Goal: Task Accomplishment & Management: Manage account settings

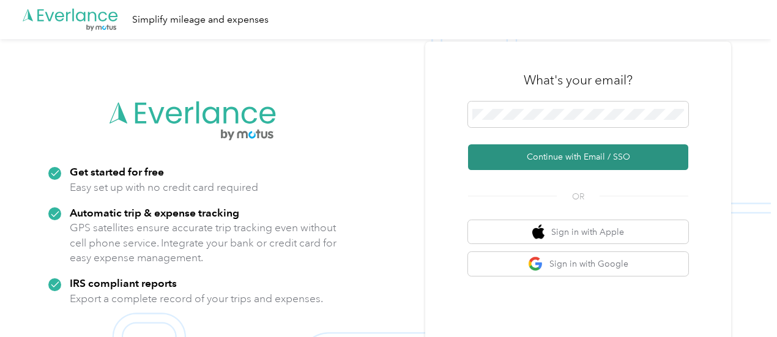
click at [615, 149] on button "Continue with Email / SSO" at bounding box center [578, 157] width 220 height 26
click at [558, 167] on button "Continue with Email / SSO" at bounding box center [578, 157] width 220 height 26
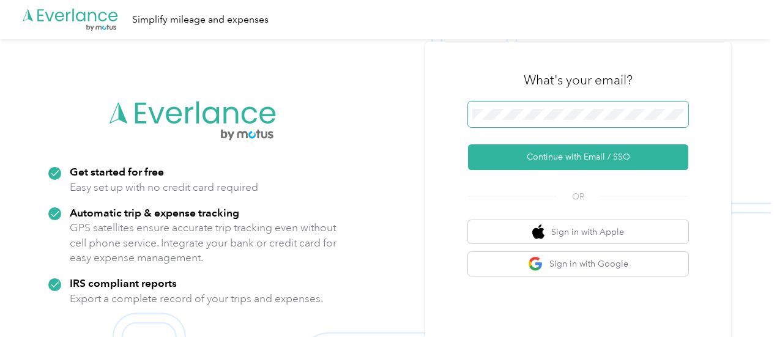
click at [537, 103] on span at bounding box center [578, 115] width 220 height 26
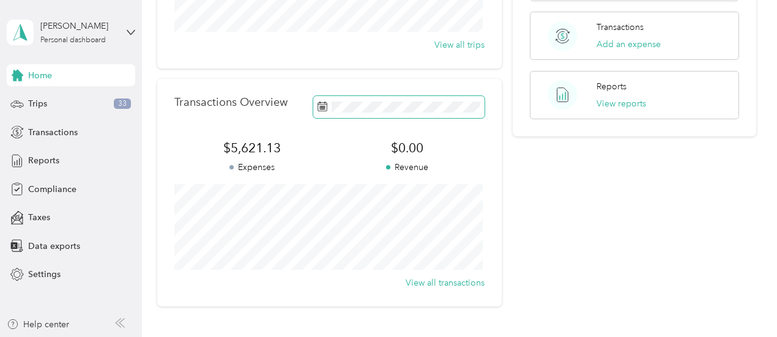
scroll to position [239, 0]
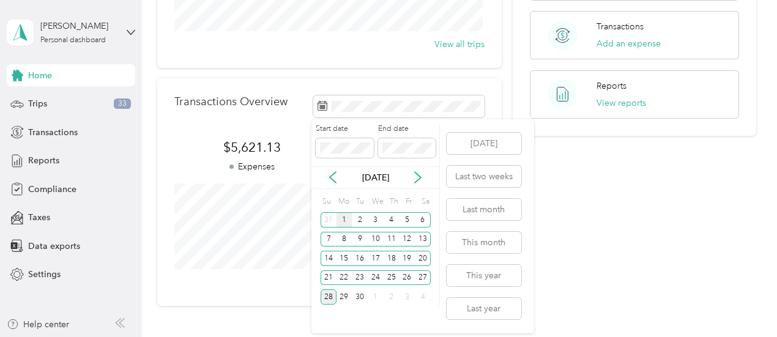
click at [344, 217] on div "1" at bounding box center [345, 219] width 16 height 15
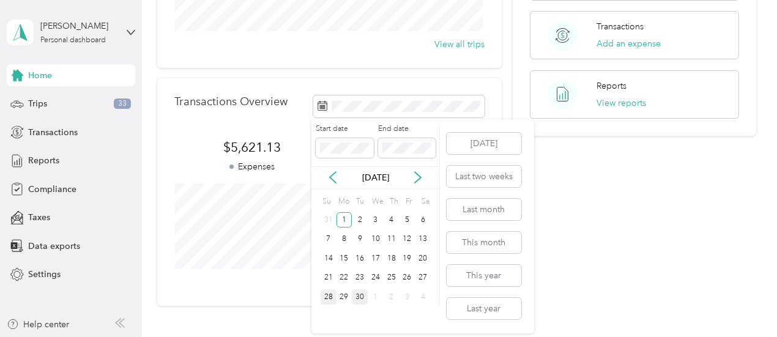
click at [358, 299] on div "30" at bounding box center [360, 297] width 16 height 15
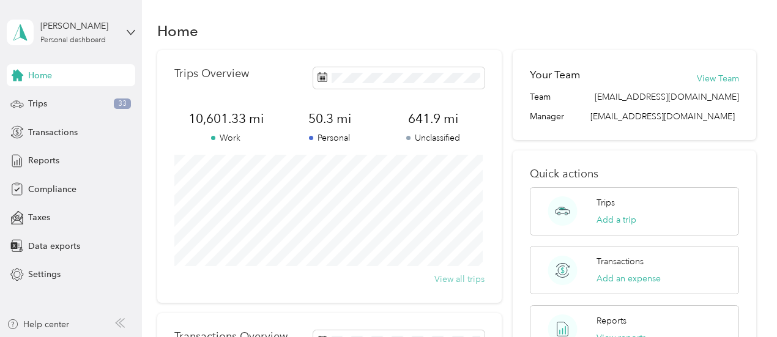
scroll to position [0, 0]
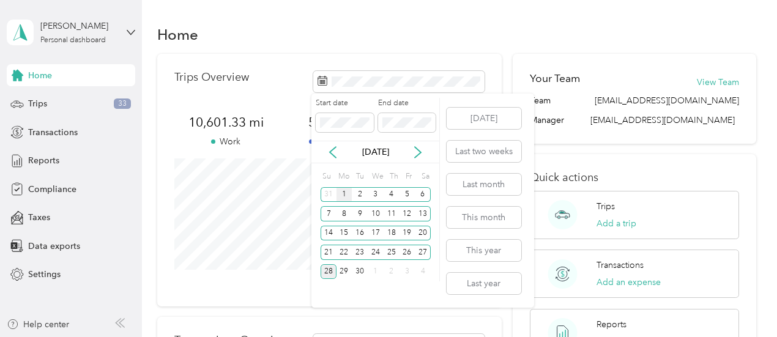
click at [343, 193] on div "1" at bounding box center [345, 194] width 16 height 15
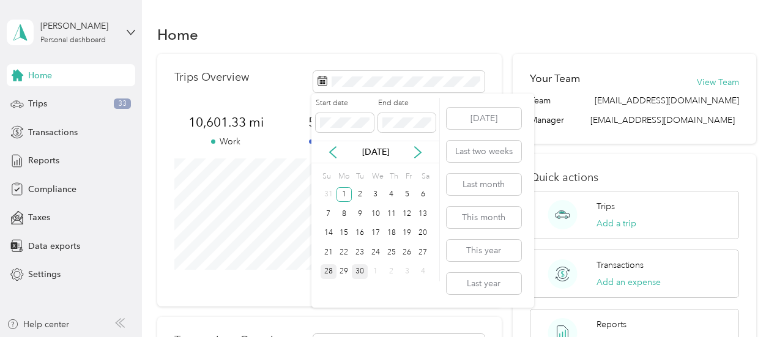
click at [357, 274] on div "30" at bounding box center [360, 271] width 16 height 15
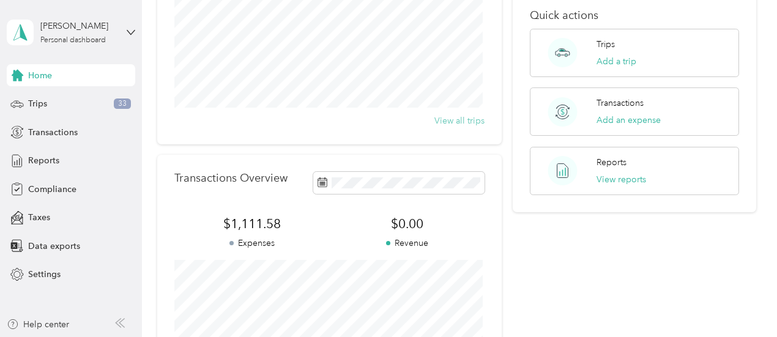
click at [468, 124] on button "View all trips" at bounding box center [460, 120] width 50 height 13
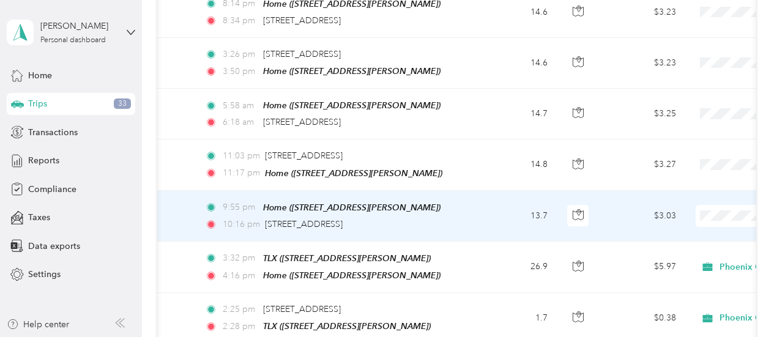
scroll to position [0, 72]
click at [482, 200] on td "13.7" at bounding box center [518, 216] width 81 height 51
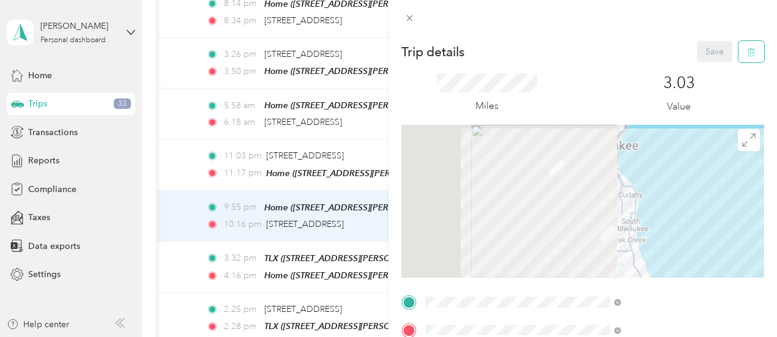
click at [750, 54] on icon "button" at bounding box center [750, 52] width 0 height 3
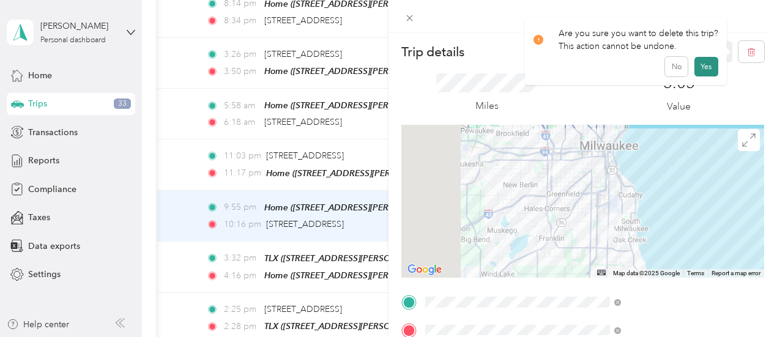
click at [704, 64] on button "Yes" at bounding box center [707, 67] width 24 height 20
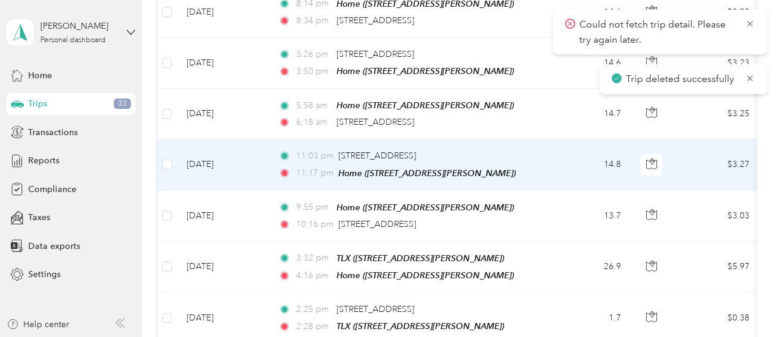
click at [539, 151] on td "11:03 pm [STREET_ADDRESS] 11:17 pm Home ([STREET_ADDRESS][PERSON_NAME])" at bounding box center [410, 165] width 282 height 51
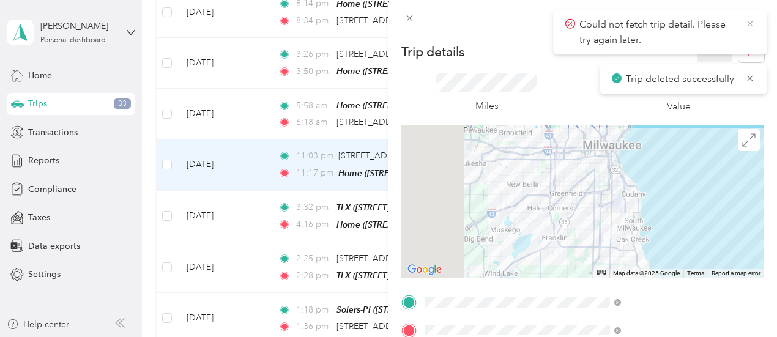
click at [752, 23] on icon at bounding box center [751, 23] width 10 height 11
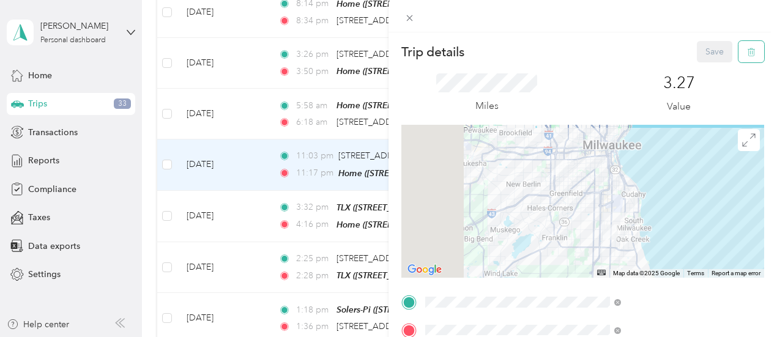
click at [747, 47] on span "button" at bounding box center [751, 52] width 9 height 10
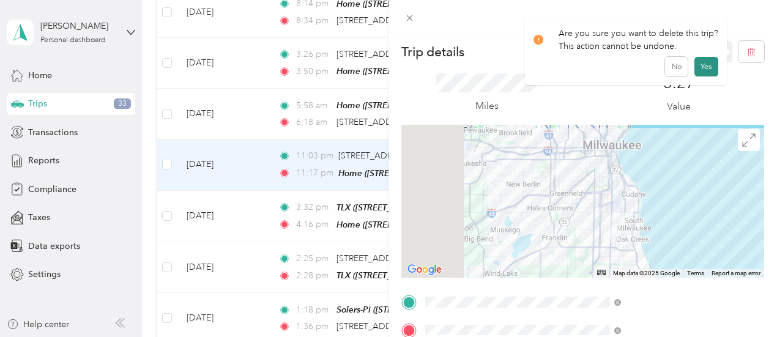
click at [704, 62] on button "Yes" at bounding box center [707, 67] width 24 height 20
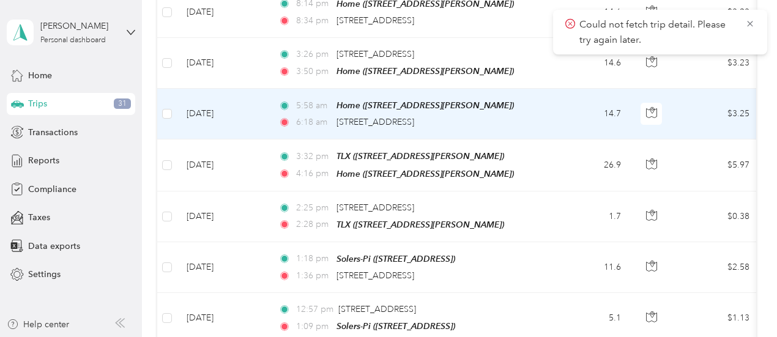
click at [517, 116] on div "6:18 am [STREET_ADDRESS]" at bounding box center [407, 122] width 257 height 13
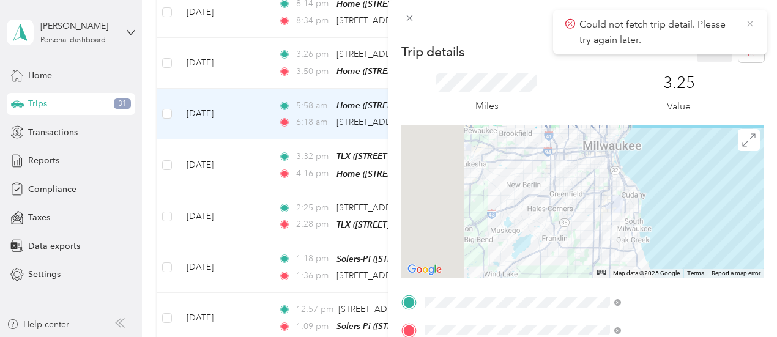
click at [754, 23] on icon at bounding box center [751, 23] width 10 height 11
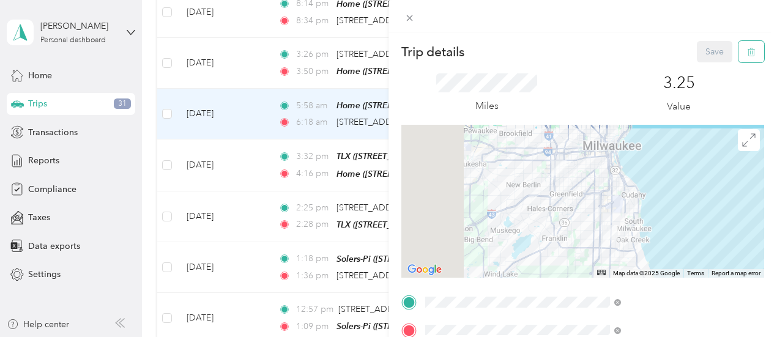
click at [747, 52] on button "button" at bounding box center [752, 51] width 26 height 21
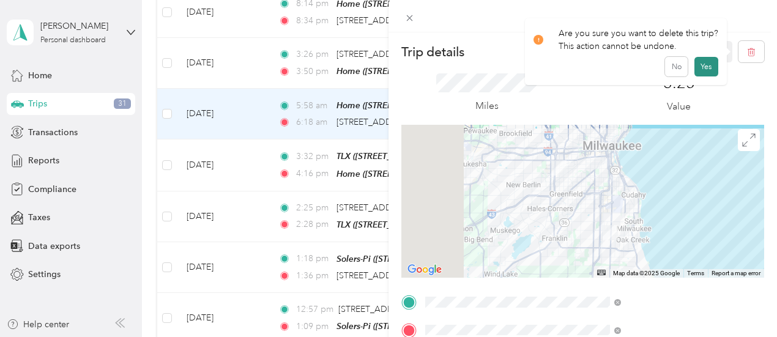
click at [703, 64] on button "Yes" at bounding box center [707, 67] width 24 height 20
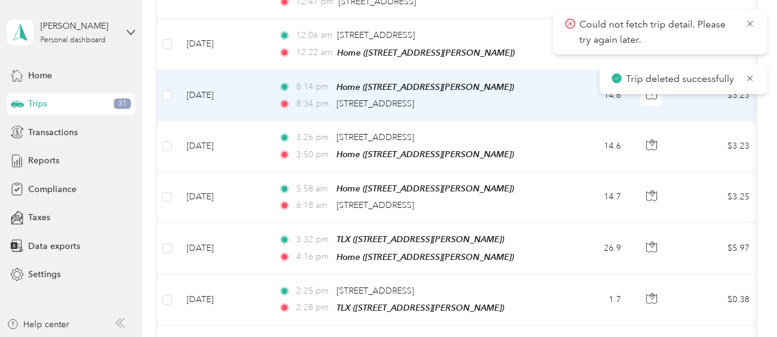
scroll to position [1050, 0]
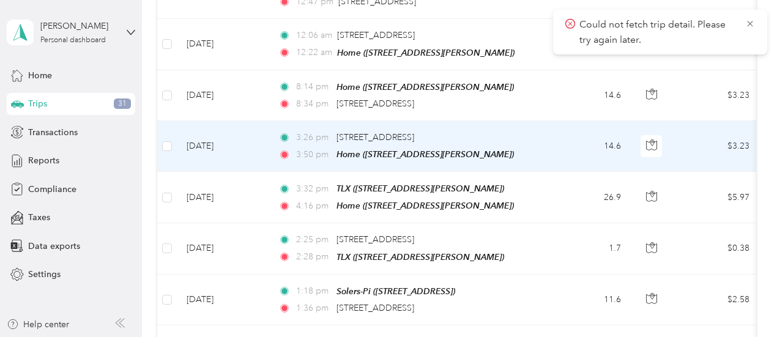
click at [536, 130] on td "3:26 pm [STREET_ADDRESS] 3:50 pm Home ([STREET_ADDRESS][PERSON_NAME])" at bounding box center [410, 146] width 282 height 51
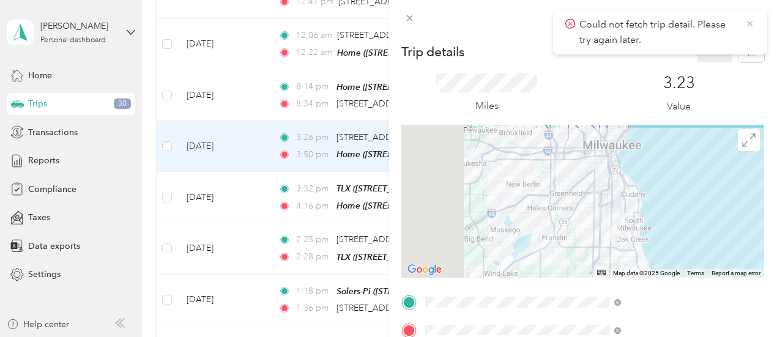
click at [750, 25] on icon at bounding box center [751, 23] width 10 height 11
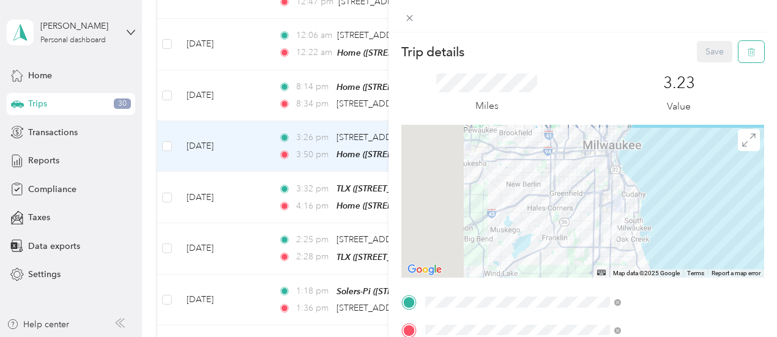
click at [743, 58] on button "button" at bounding box center [752, 51] width 26 height 21
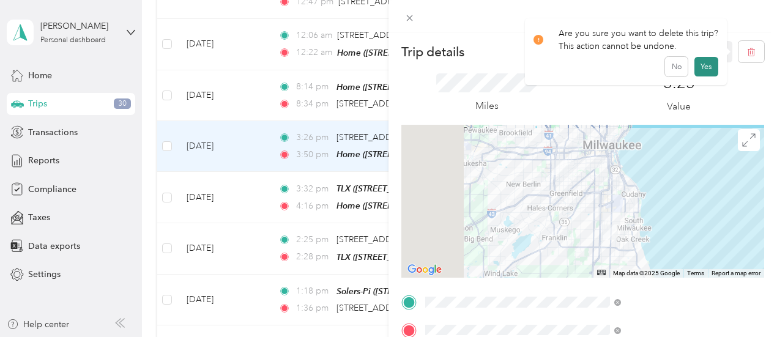
click at [710, 73] on button "Yes" at bounding box center [707, 67] width 24 height 20
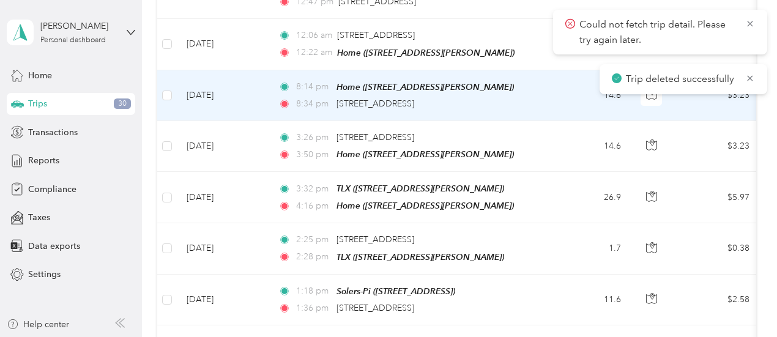
click at [507, 97] on div "8:34 pm [STREET_ADDRESS]" at bounding box center [407, 103] width 257 height 13
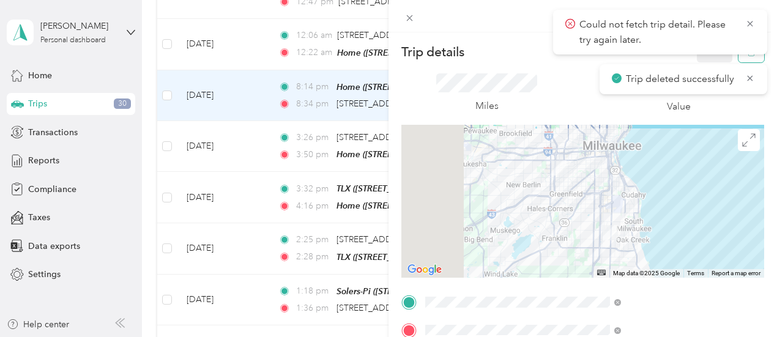
click at [747, 59] on button "button" at bounding box center [752, 51] width 26 height 21
click at [751, 81] on icon at bounding box center [751, 78] width 10 height 11
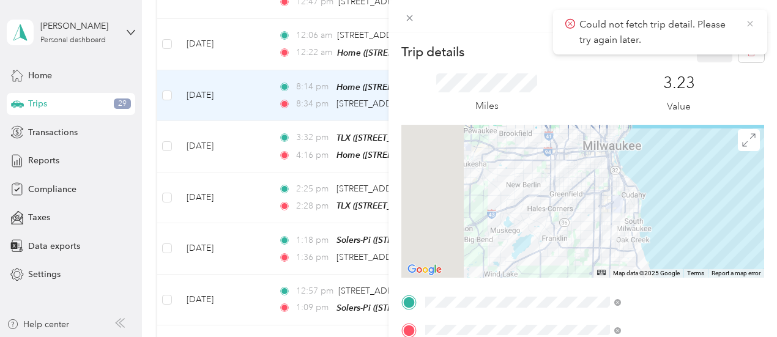
click at [752, 26] on icon at bounding box center [751, 23] width 10 height 11
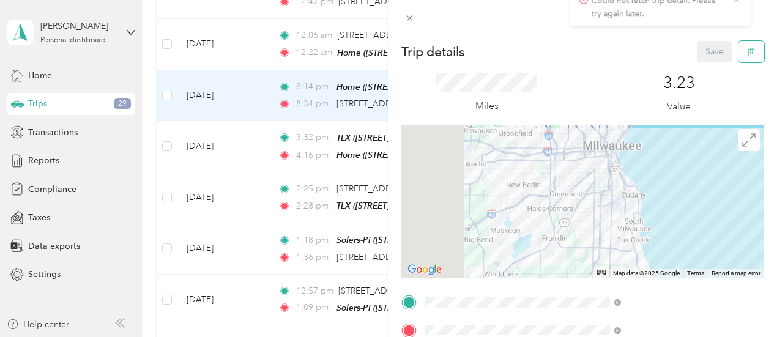
click at [753, 54] on button "button" at bounding box center [752, 51] width 26 height 21
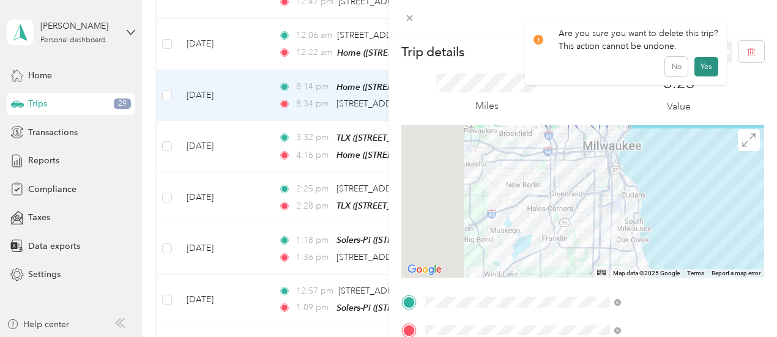
click at [710, 67] on button "Yes" at bounding box center [707, 67] width 24 height 20
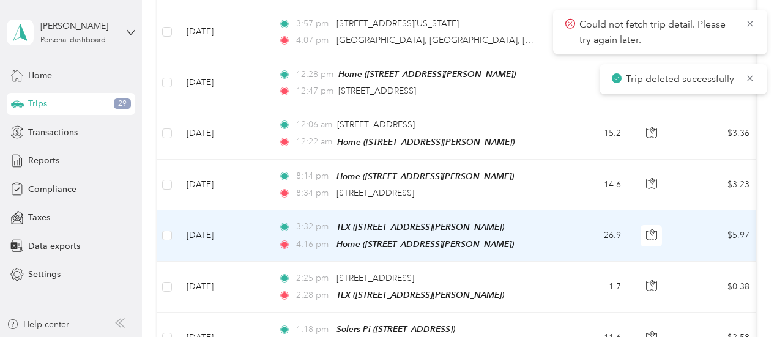
scroll to position [959, 0]
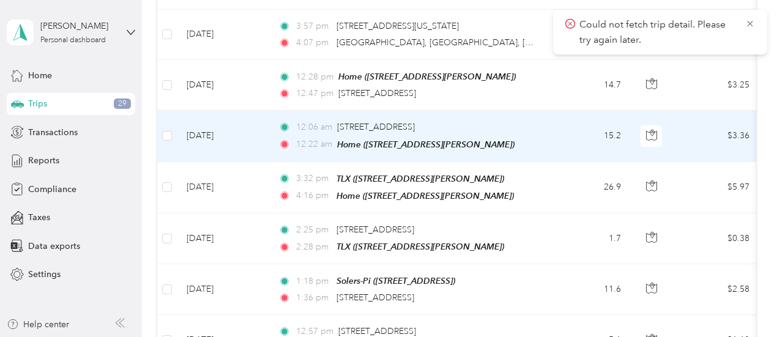
drag, startPoint x: 534, startPoint y: 126, endPoint x: 455, endPoint y: 103, distance: 81.6
click at [455, 111] on td "12:06 am [STREET_ADDRESS] 12:22 am Home ([STREET_ADDRESS][PERSON_NAME])" at bounding box center [410, 136] width 282 height 51
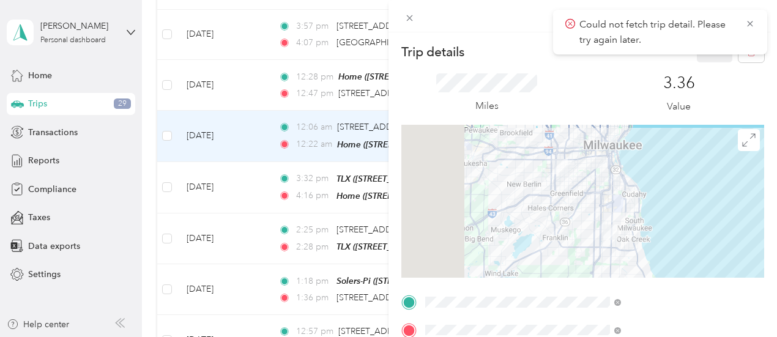
scroll to position [3, 7]
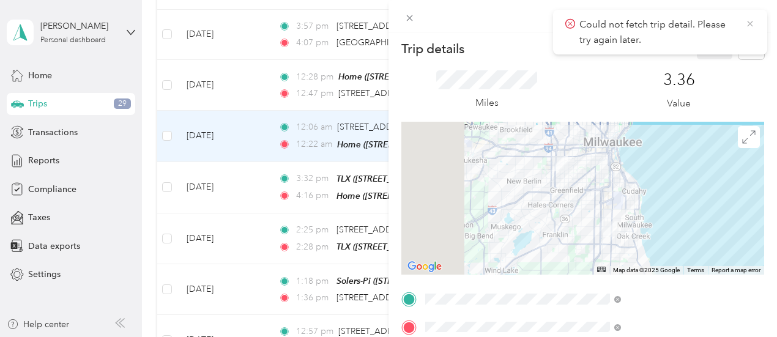
click at [754, 28] on icon at bounding box center [751, 23] width 10 height 11
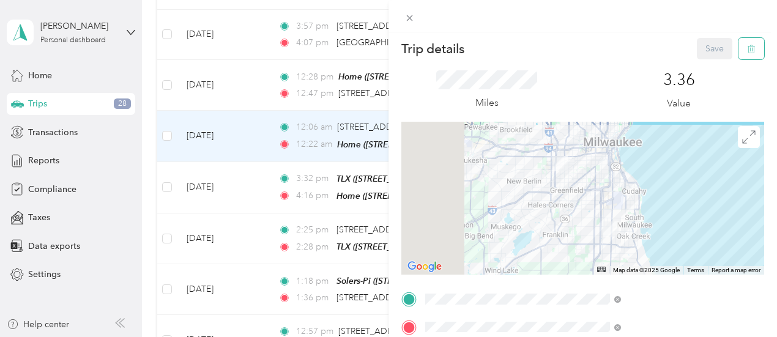
click at [747, 46] on icon "button" at bounding box center [751, 49] width 9 height 9
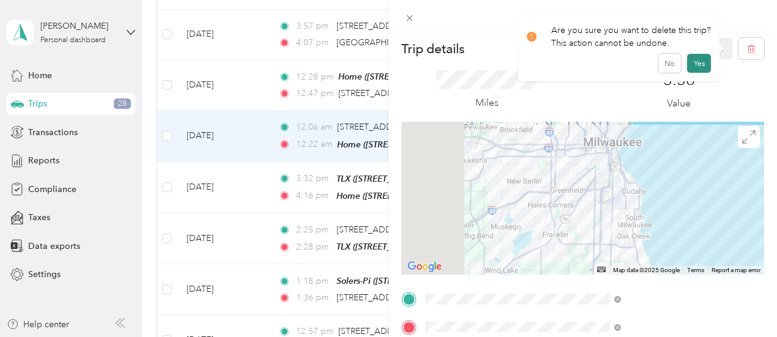
click at [695, 63] on button "Yes" at bounding box center [699, 64] width 24 height 20
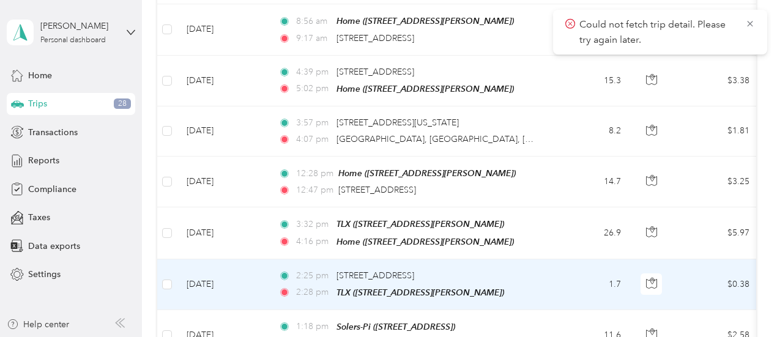
scroll to position [837, 0]
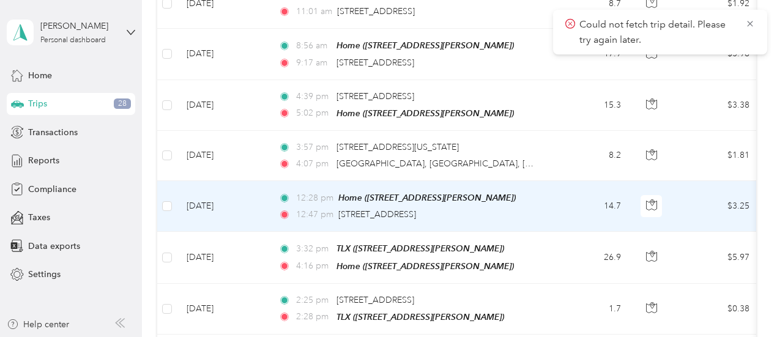
click at [553, 198] on td "14.7" at bounding box center [590, 206] width 81 height 51
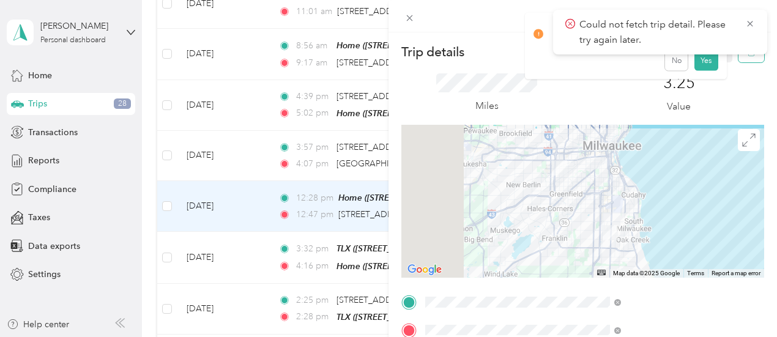
click at [745, 59] on button "button" at bounding box center [752, 51] width 26 height 21
click at [705, 67] on button "Yes" at bounding box center [707, 67] width 24 height 20
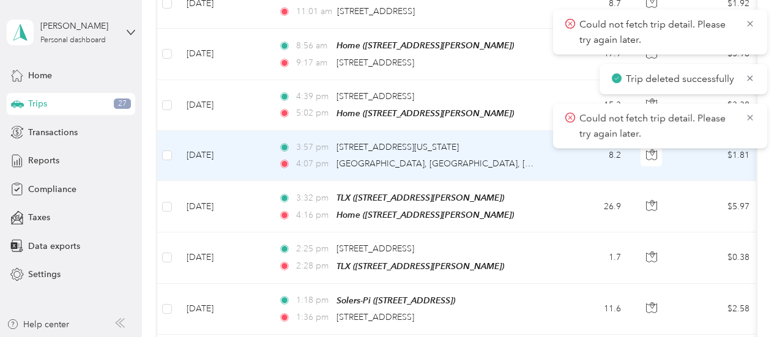
click at [526, 144] on div "3:57 pm [STREET_ADDRESS][US_STATE] 4:07 pm [GEOGRAPHIC_DATA], [GEOGRAPHIC_DATA]…" at bounding box center [407, 156] width 257 height 30
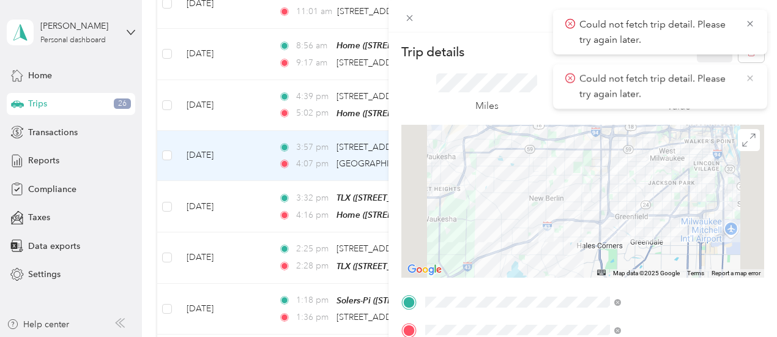
click at [749, 77] on icon at bounding box center [751, 78] width 10 height 11
click at [752, 28] on icon at bounding box center [751, 23] width 10 height 11
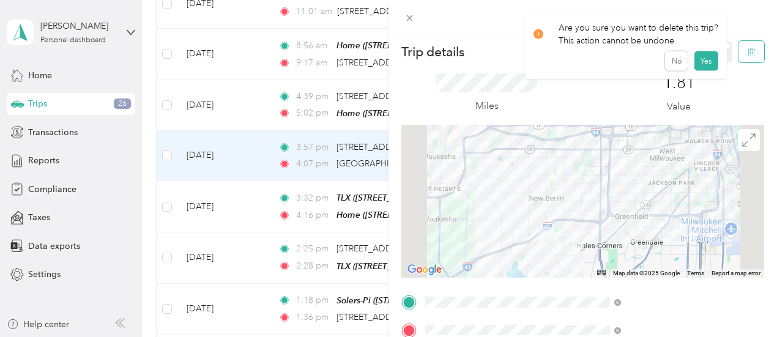
click at [748, 49] on button "button" at bounding box center [752, 51] width 26 height 21
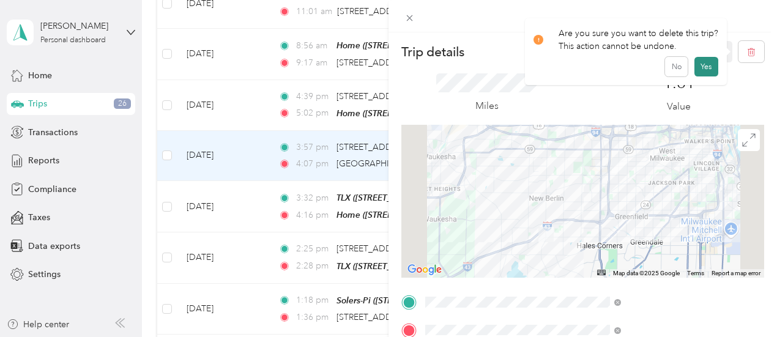
click at [708, 64] on button "Yes" at bounding box center [707, 67] width 24 height 20
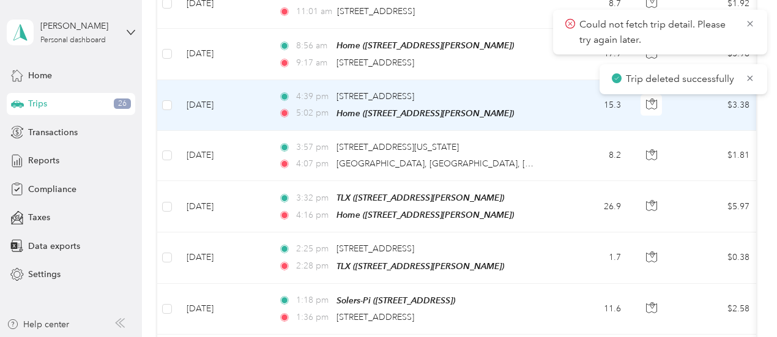
click at [515, 107] on div "5:02 pm Home ([STREET_ADDRESS][PERSON_NAME])" at bounding box center [407, 114] width 257 height 14
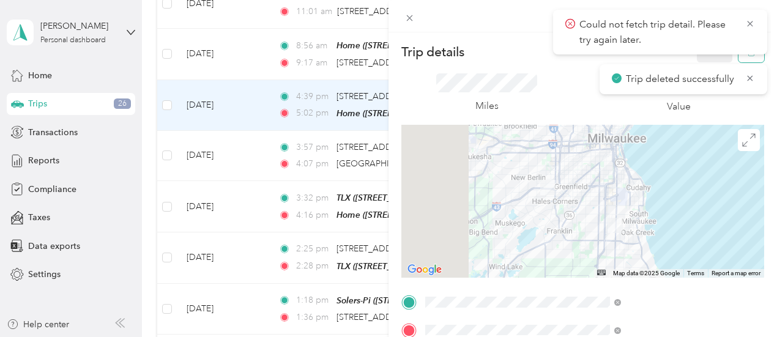
click at [744, 57] on button "button" at bounding box center [752, 51] width 26 height 21
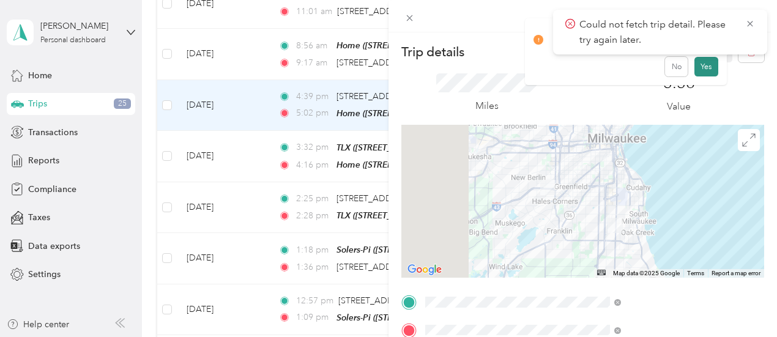
click at [705, 69] on button "Yes" at bounding box center [707, 67] width 24 height 20
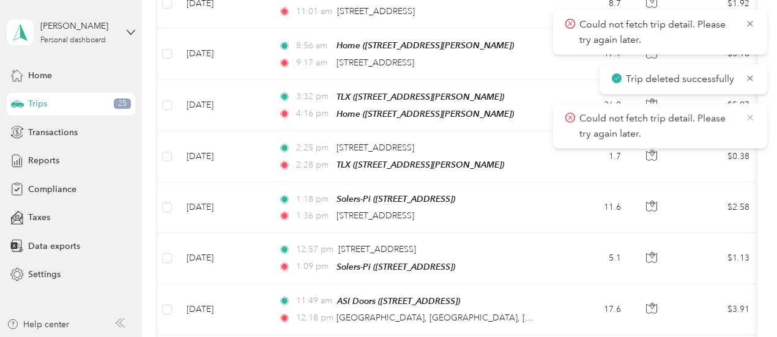
click at [749, 117] on icon at bounding box center [751, 117] width 10 height 11
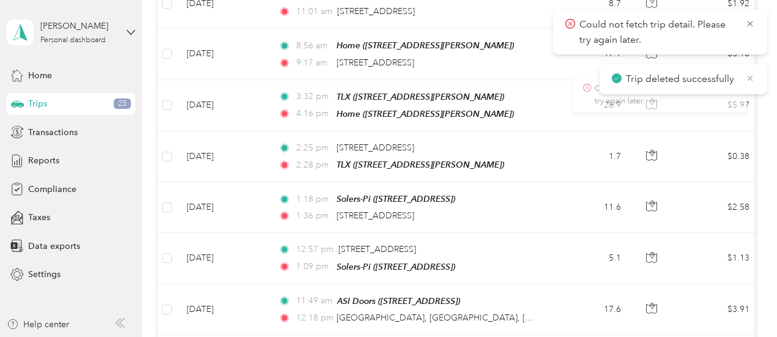
click at [750, 77] on icon at bounding box center [751, 78] width 10 height 11
click at [752, 24] on icon at bounding box center [751, 23] width 10 height 11
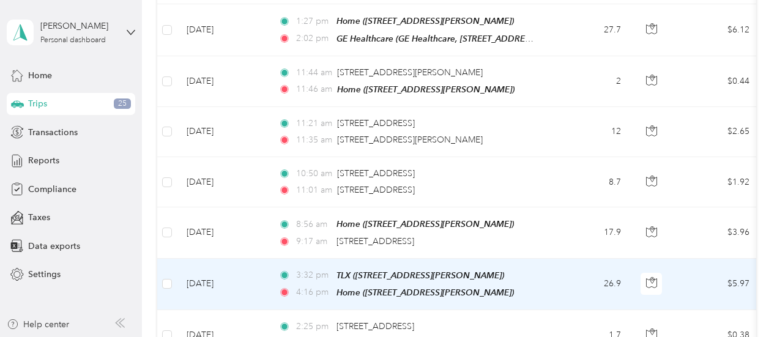
scroll to position [657, 0]
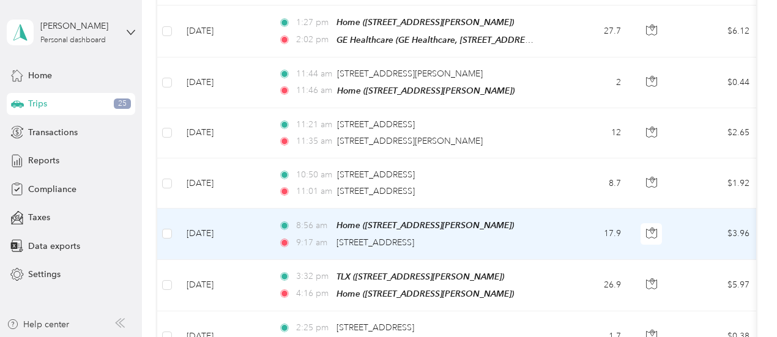
click at [531, 236] on div "9:17 am [STREET_ADDRESS]" at bounding box center [407, 242] width 257 height 13
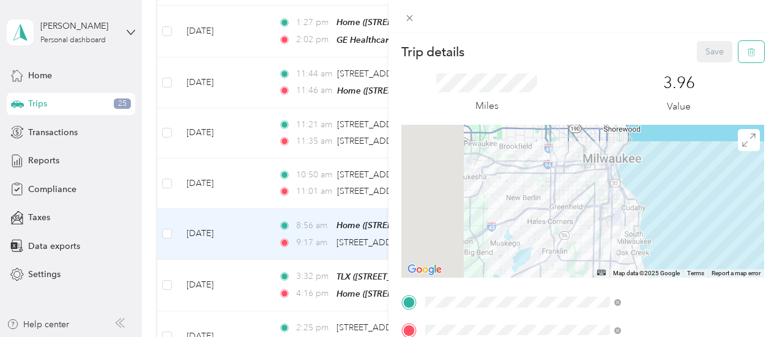
click at [747, 51] on icon "button" at bounding box center [751, 52] width 9 height 9
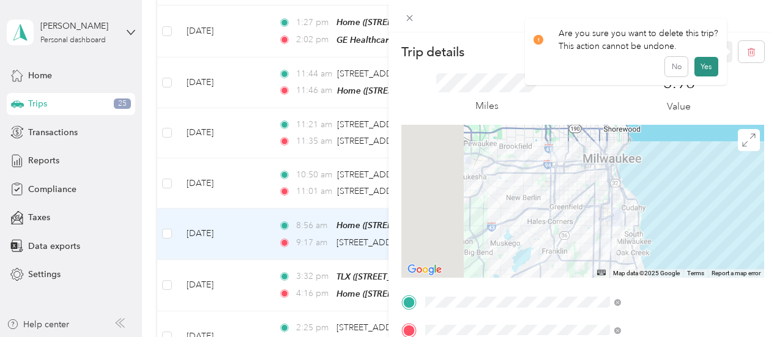
click at [701, 67] on button "Yes" at bounding box center [707, 67] width 24 height 20
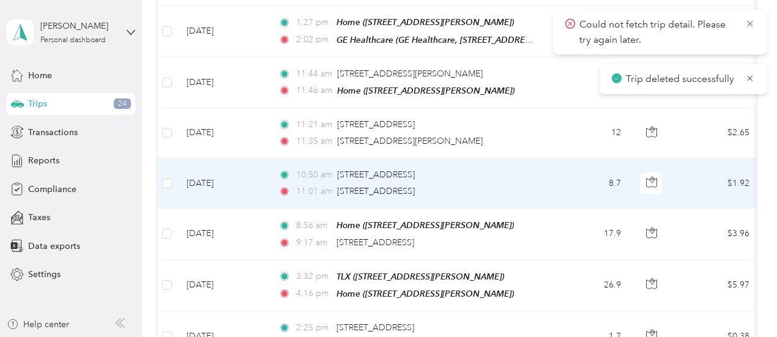
click at [500, 185] on div "11:01 am [STREET_ADDRESS]" at bounding box center [407, 191] width 257 height 13
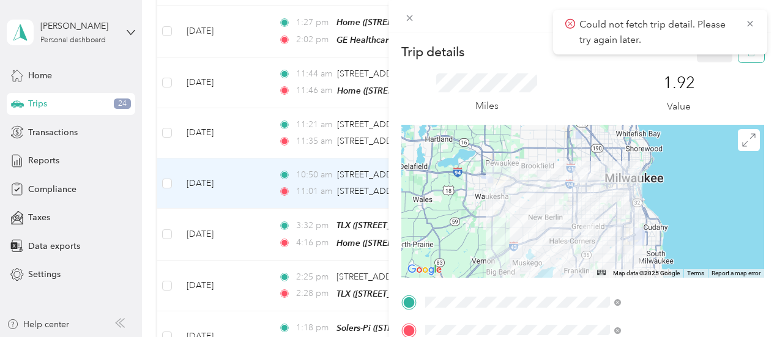
click at [749, 58] on button "button" at bounding box center [752, 51] width 26 height 21
click at [706, 67] on button "Yes" at bounding box center [707, 67] width 24 height 20
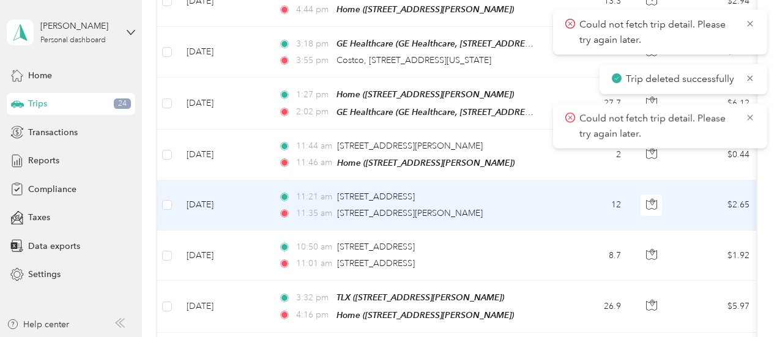
scroll to position [583, 0]
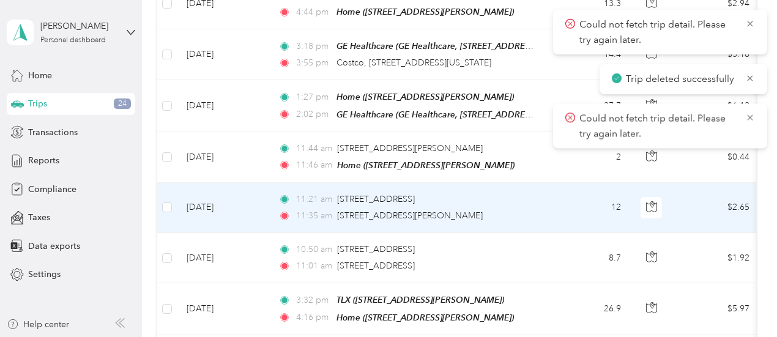
click at [509, 212] on div "11:35 am [STREET_ADDRESS][PERSON_NAME]" at bounding box center [407, 215] width 257 height 13
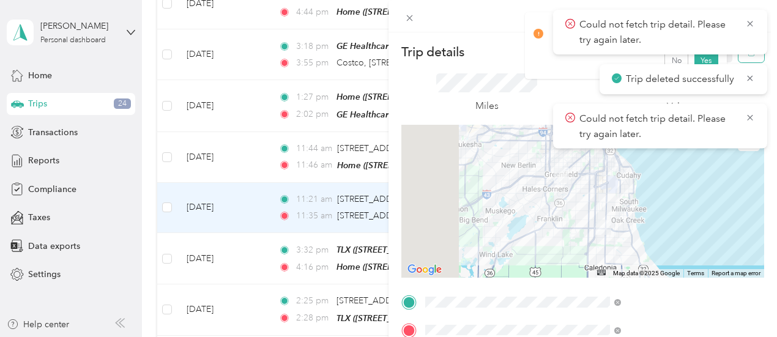
click at [744, 57] on button "button" at bounding box center [752, 51] width 26 height 21
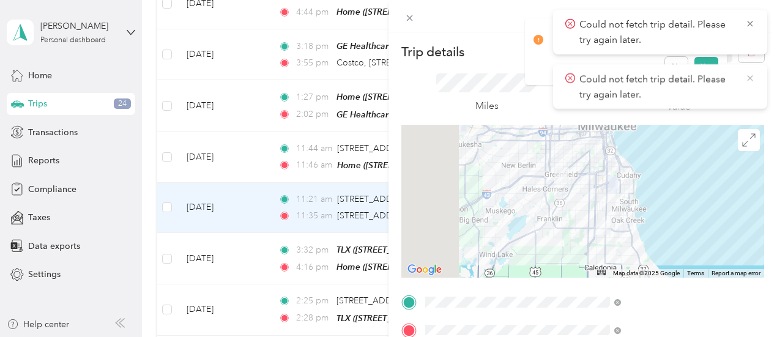
click at [752, 80] on icon at bounding box center [750, 78] width 6 height 6
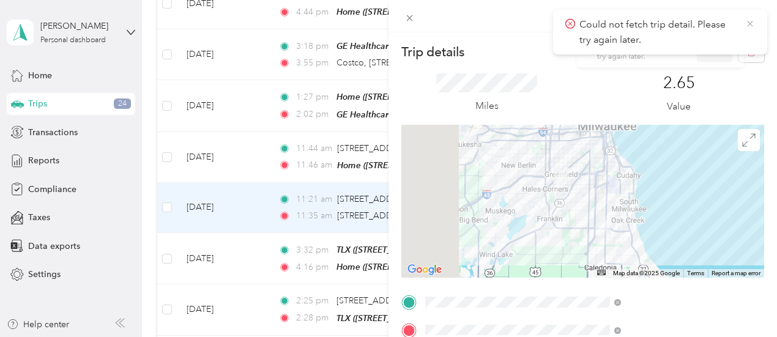
click at [747, 23] on icon at bounding box center [751, 23] width 10 height 11
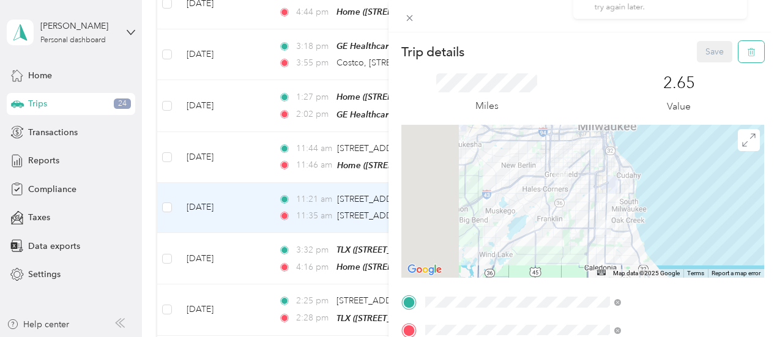
click at [747, 49] on button "button" at bounding box center [752, 51] width 26 height 21
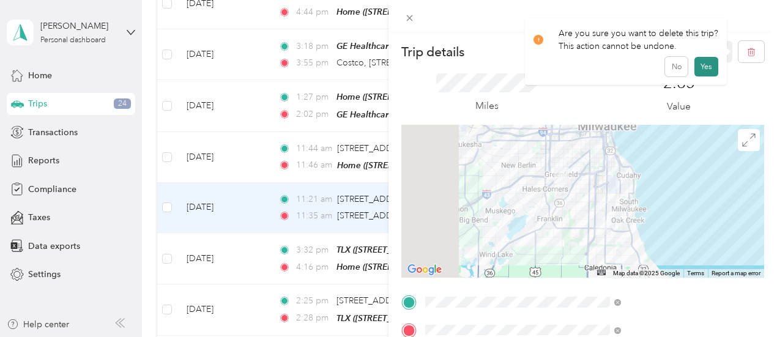
click at [698, 73] on button "Yes" at bounding box center [707, 67] width 24 height 20
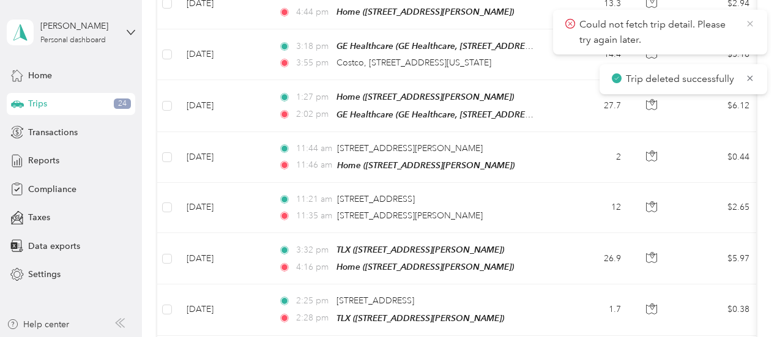
click at [751, 23] on icon at bounding box center [751, 23] width 10 height 11
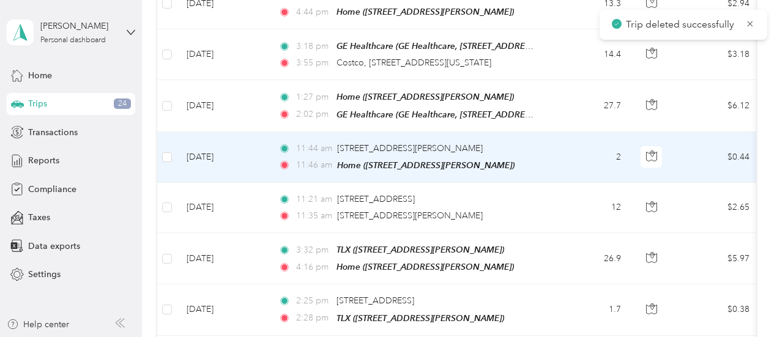
click at [557, 155] on td "2" at bounding box center [590, 157] width 81 height 51
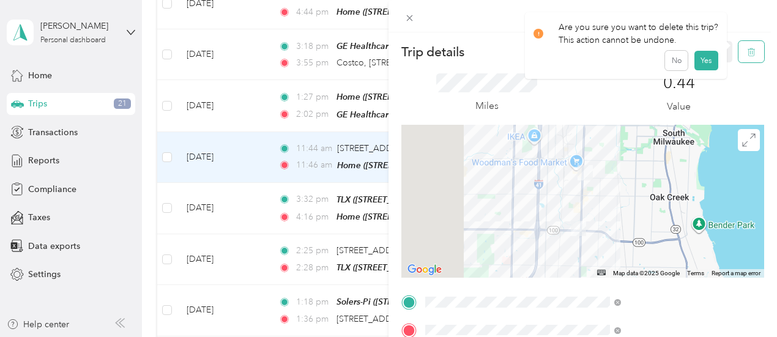
click at [747, 53] on icon "button" at bounding box center [751, 52] width 9 height 9
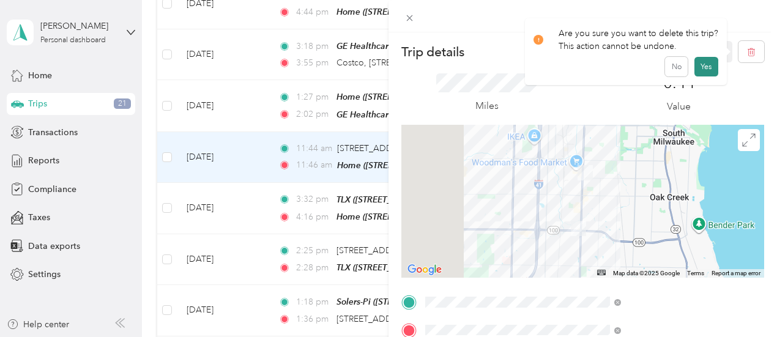
click at [706, 67] on button "Yes" at bounding box center [707, 67] width 24 height 20
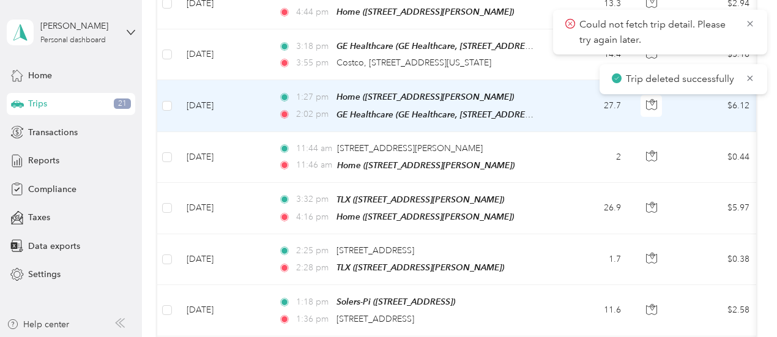
click at [539, 96] on td "1:27 pm Home ([STREET_ADDRESS][PERSON_NAME]) 2:02 pm GE Healthcare (GE Healthca…" at bounding box center [410, 105] width 282 height 51
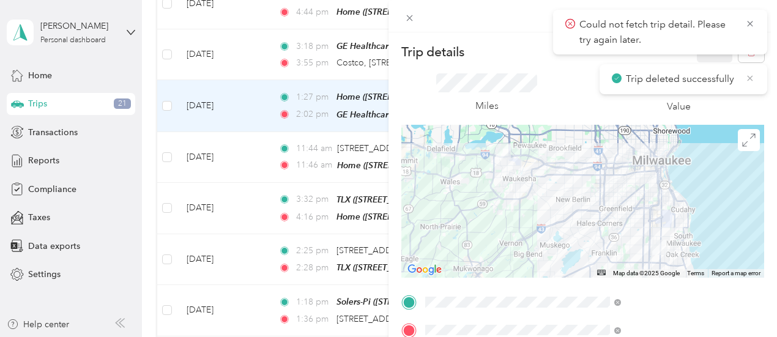
click at [747, 79] on icon at bounding box center [751, 78] width 10 height 11
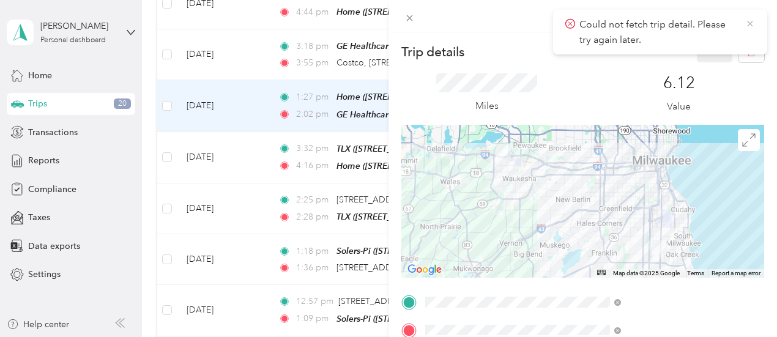
click at [754, 25] on icon at bounding box center [751, 23] width 10 height 11
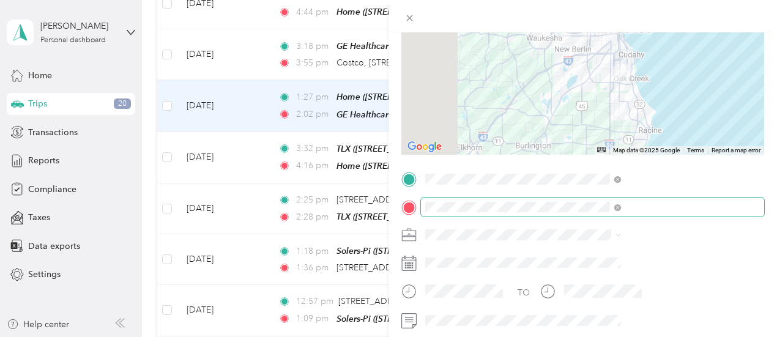
scroll to position [124, 0]
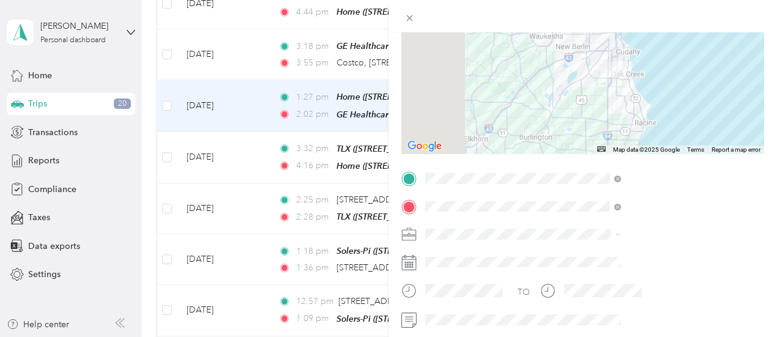
click at [606, 260] on li "Phoenix Contact" at bounding box center [653, 255] width 204 height 21
click at [438, 59] on div "Trip details Save This trip cannot be edited because it is either under review,…" at bounding box center [388, 168] width 777 height 337
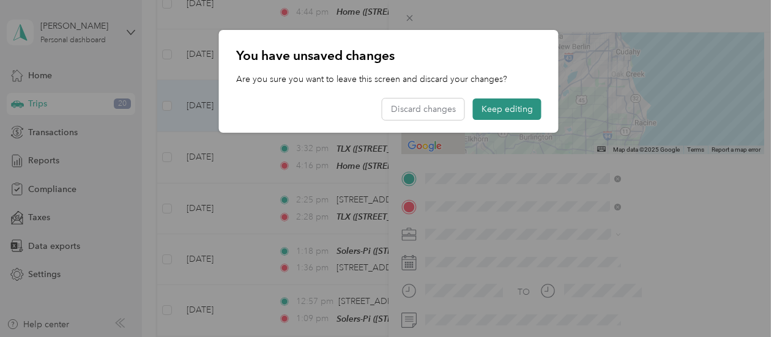
click at [509, 112] on button "Keep editing" at bounding box center [507, 109] width 69 height 21
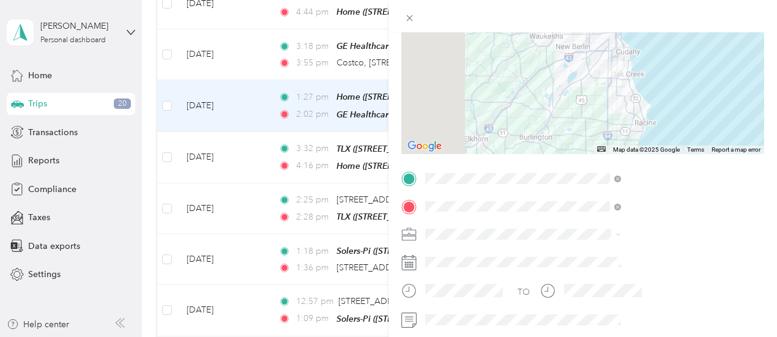
scroll to position [0, 0]
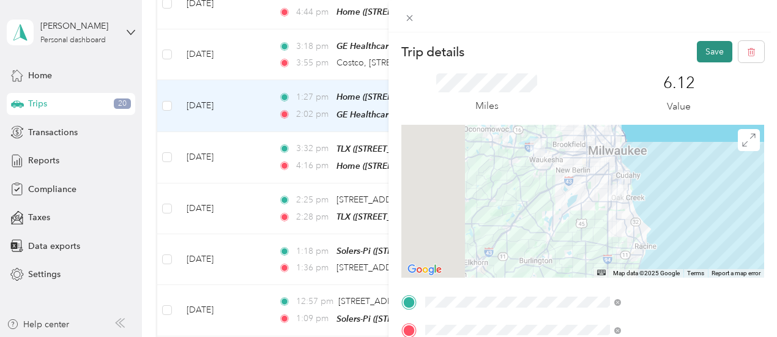
click at [704, 51] on button "Save" at bounding box center [715, 51] width 36 height 21
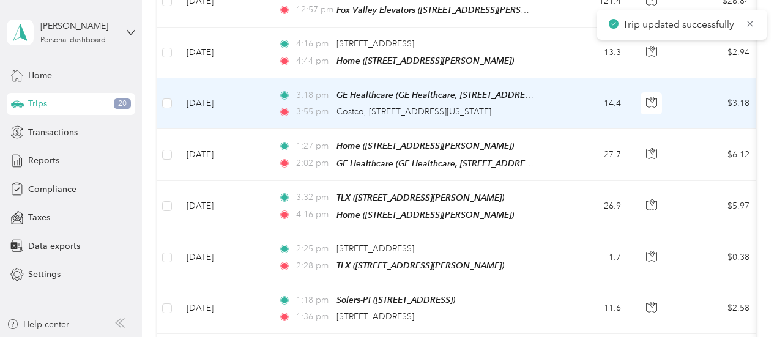
scroll to position [533, 0]
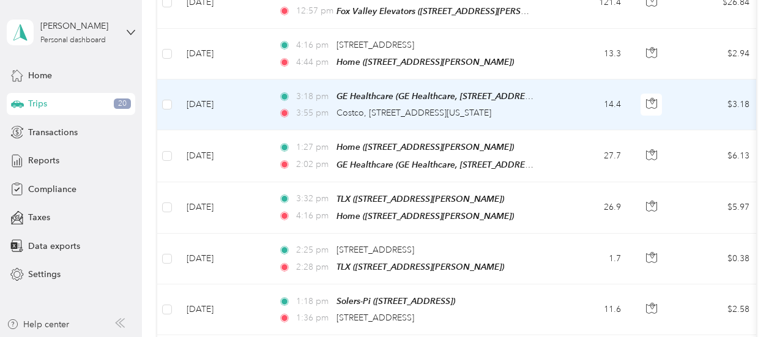
click at [564, 101] on td "14.4" at bounding box center [590, 105] width 81 height 51
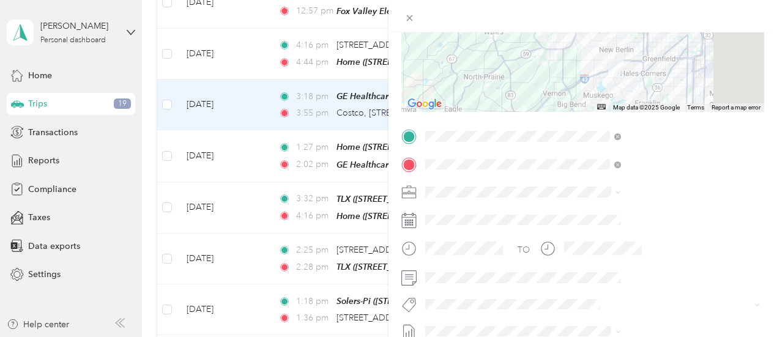
scroll to position [167, 0]
click at [606, 214] on span "Phoenix Contact" at bounding box center [592, 213] width 64 height 10
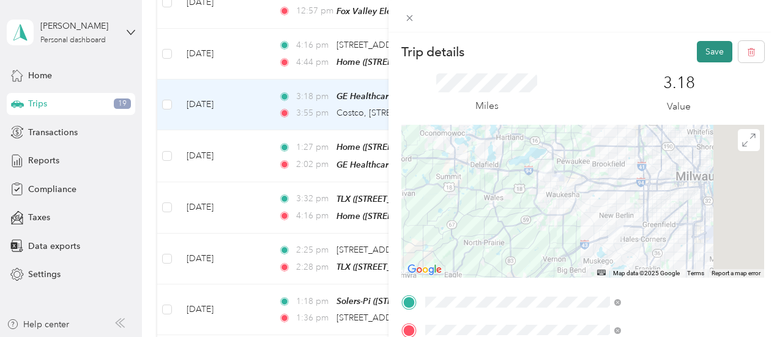
click at [708, 56] on button "Save" at bounding box center [715, 51] width 36 height 21
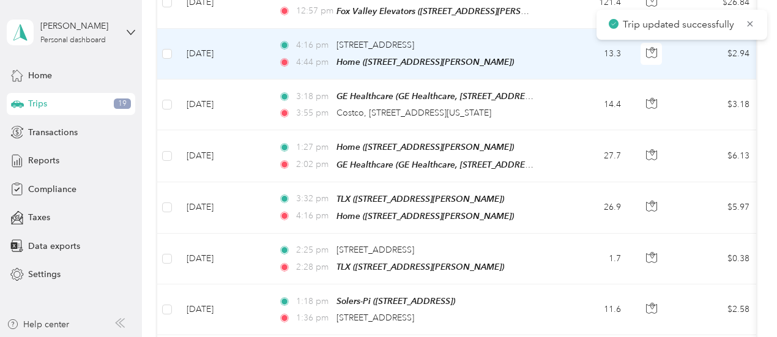
click at [529, 56] on div "4:44 pm Home ([STREET_ADDRESS][PERSON_NAME])" at bounding box center [407, 62] width 257 height 14
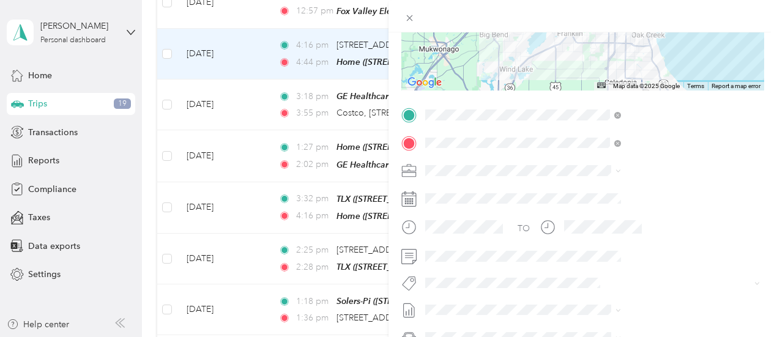
scroll to position [197, 0]
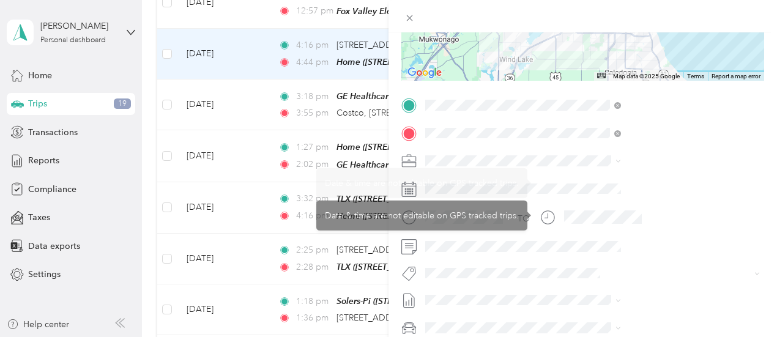
click at [579, 169] on span at bounding box center [592, 161] width 343 height 20
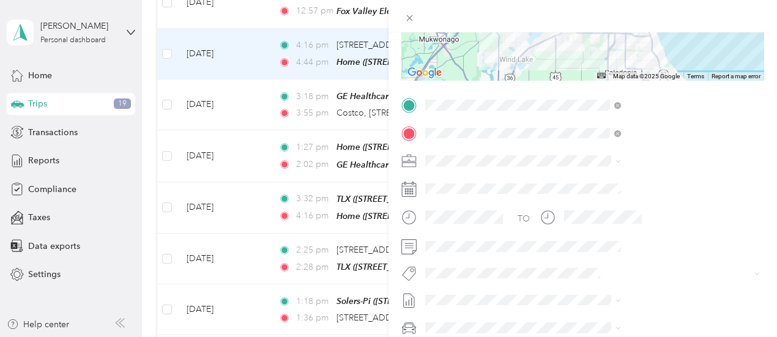
click at [596, 181] on span "Phoenix Contact" at bounding box center [592, 182] width 64 height 10
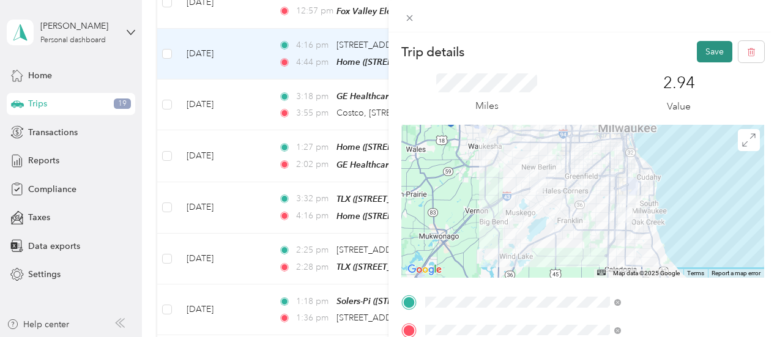
click at [703, 61] on button "Save" at bounding box center [715, 51] width 36 height 21
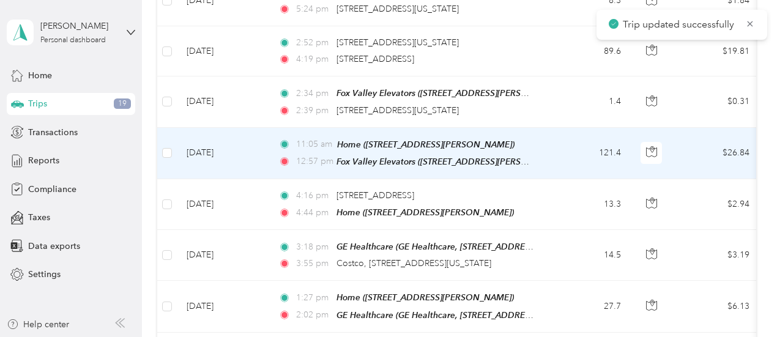
scroll to position [382, 0]
click at [548, 149] on td "11:05 am Home ([STREET_ADDRESS][PERSON_NAME]) 12:57 pm [GEOGRAPHIC_DATA] ([STRE…" at bounding box center [410, 153] width 282 height 51
